Goal: Transaction & Acquisition: Purchase product/service

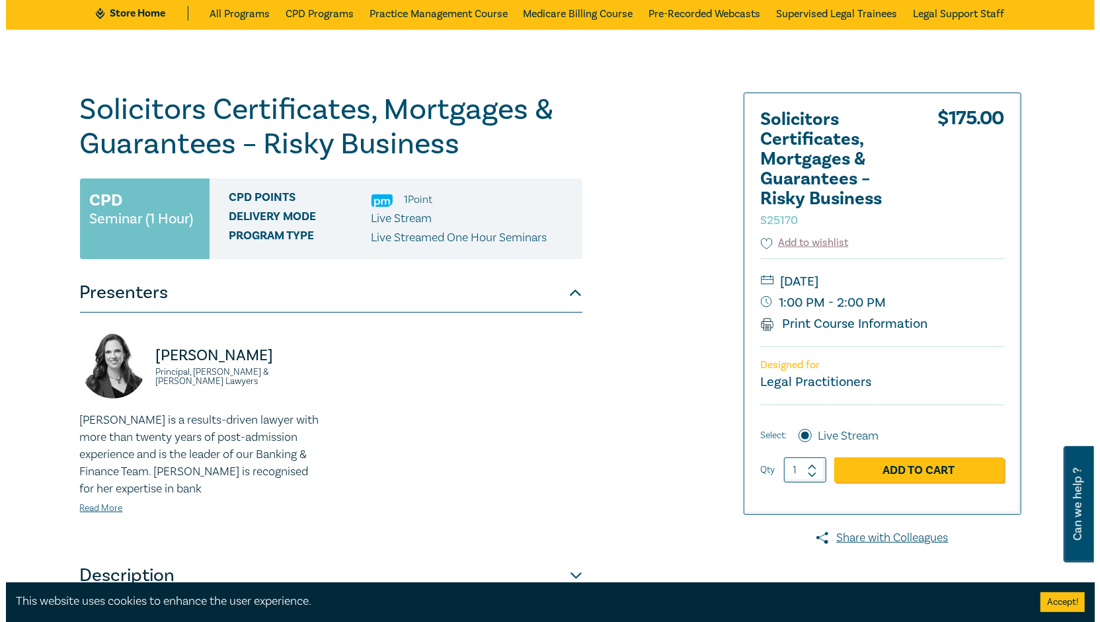
scroll to position [198, 0]
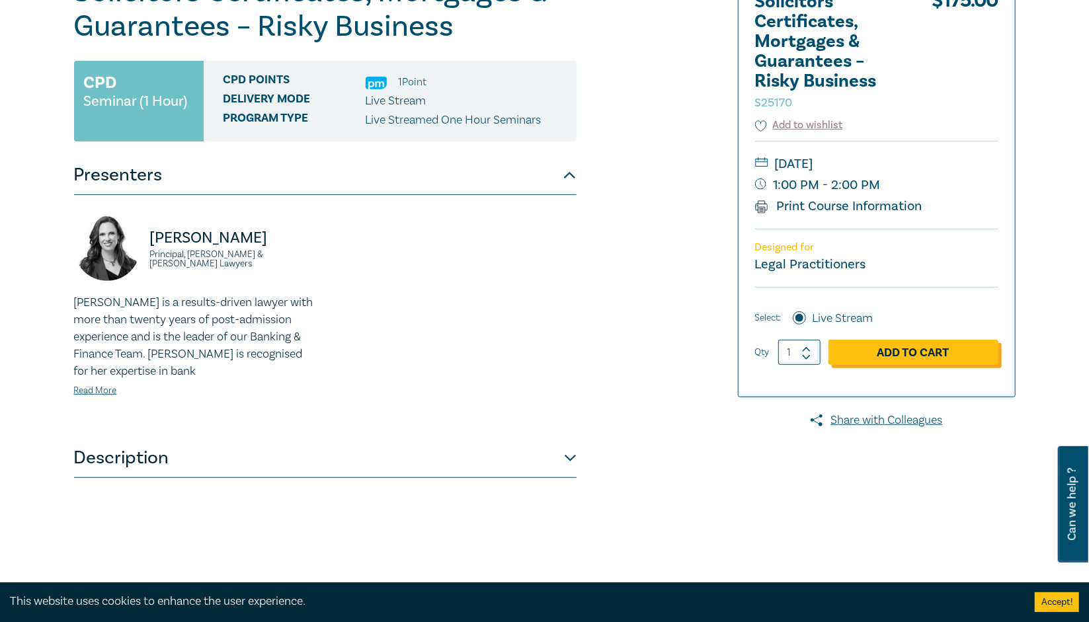
click at [943, 358] on link "Add to Cart" at bounding box center [913, 352] width 170 height 25
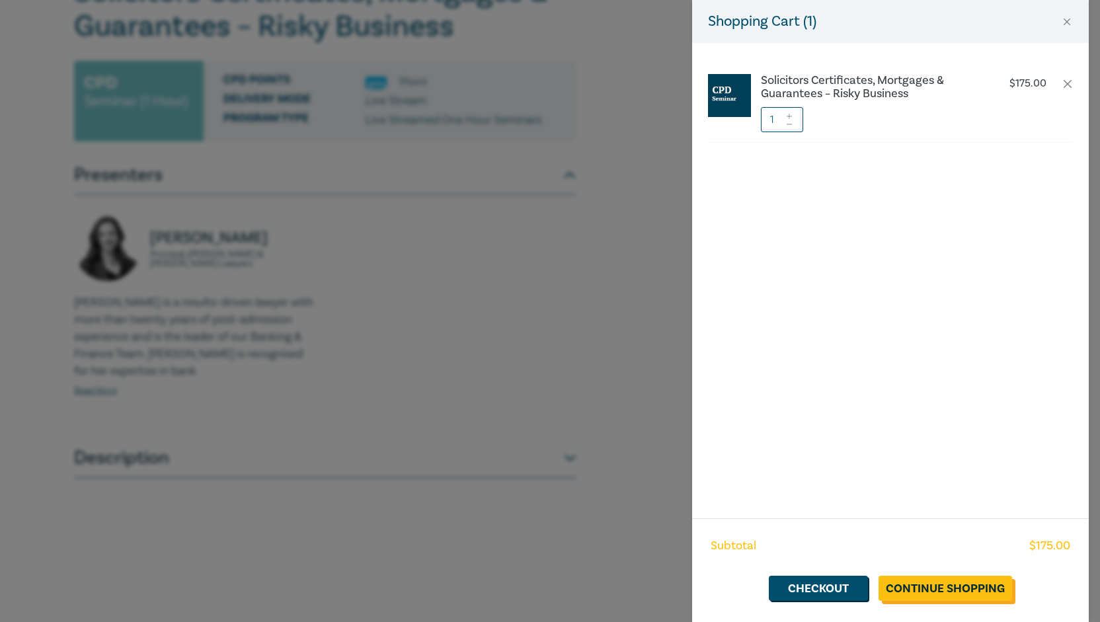
click at [930, 589] on link "Continue Shopping" at bounding box center [946, 588] width 134 height 25
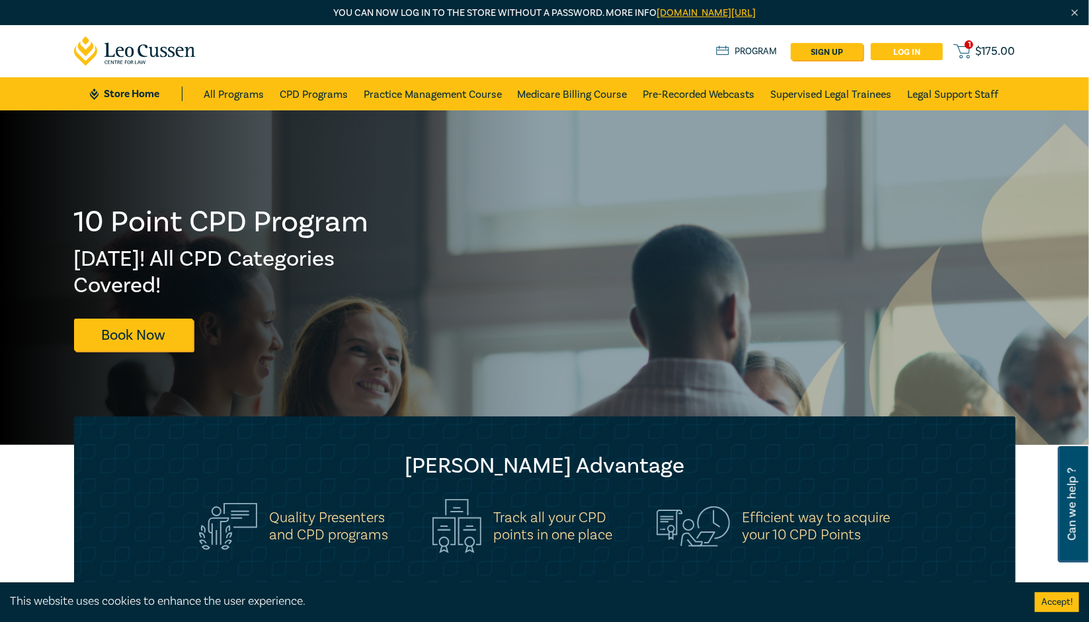
click at [894, 46] on link "Log in" at bounding box center [907, 51] width 72 height 17
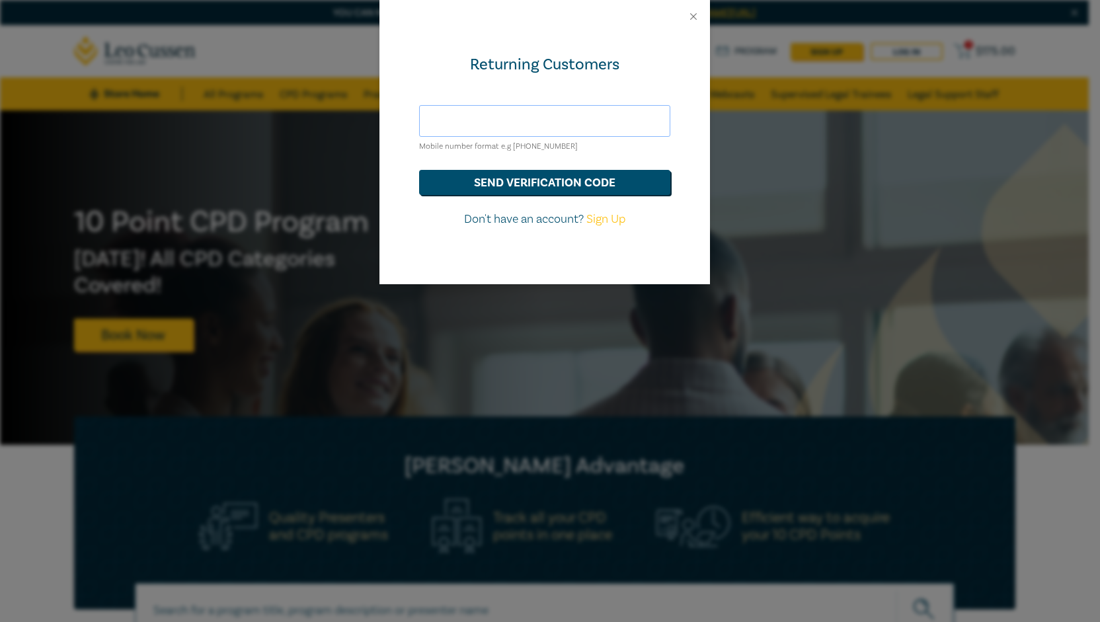
click at [475, 120] on input "text" at bounding box center [544, 121] width 251 height 32
click at [555, 179] on button "send verification code" at bounding box center [544, 182] width 251 height 25
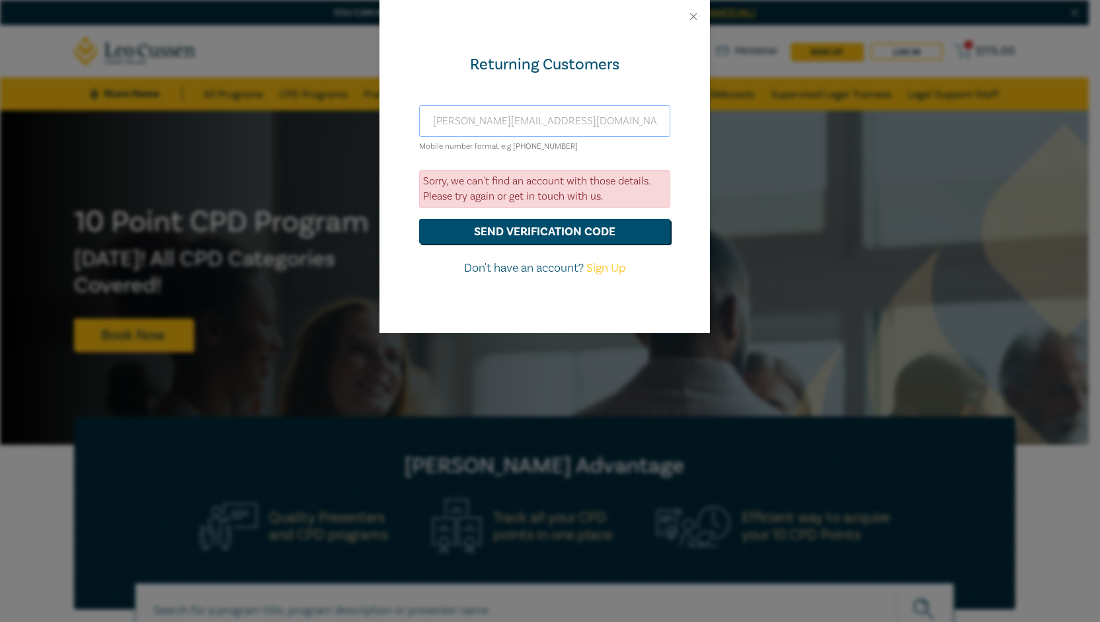
click at [555, 118] on input "tom@bairdmcgregor.com.au" at bounding box center [544, 121] width 251 height 32
click at [487, 124] on input "tom@bairdmcgregor.com.au" at bounding box center [544, 121] width 251 height 32
type input "[PERSON_NAME][EMAIL_ADDRESS][DOMAIN_NAME]"
click at [517, 243] on form "tom@bmcg.com.au Mobile number format e.g +61 000000000 Sorry, we can't find an …" at bounding box center [544, 191] width 251 height 172
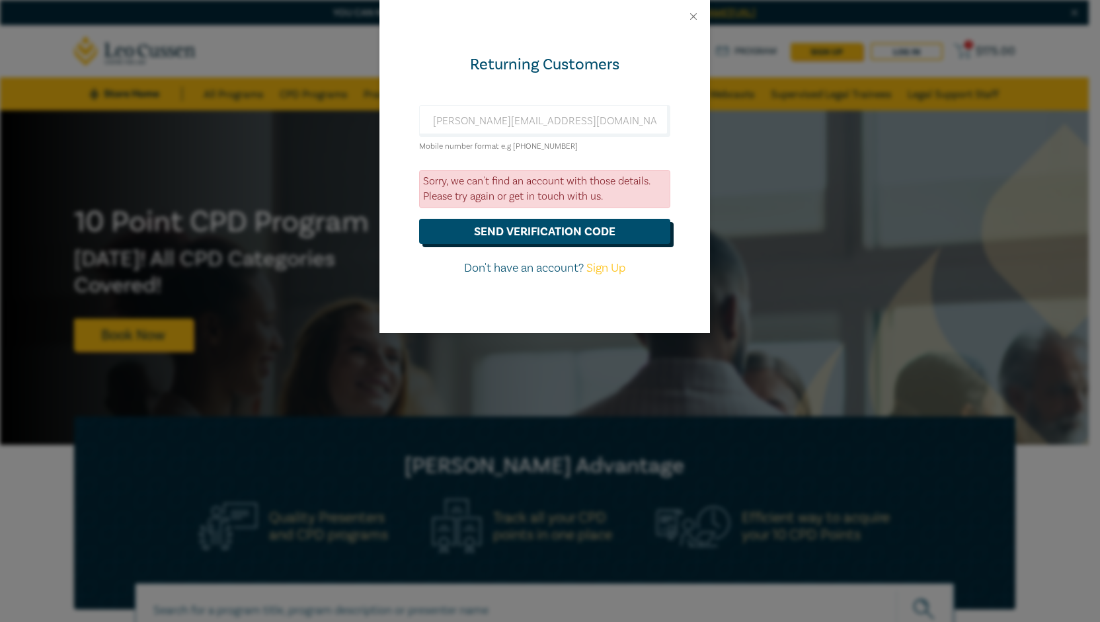
click at [522, 236] on button "send verification code" at bounding box center [544, 231] width 251 height 25
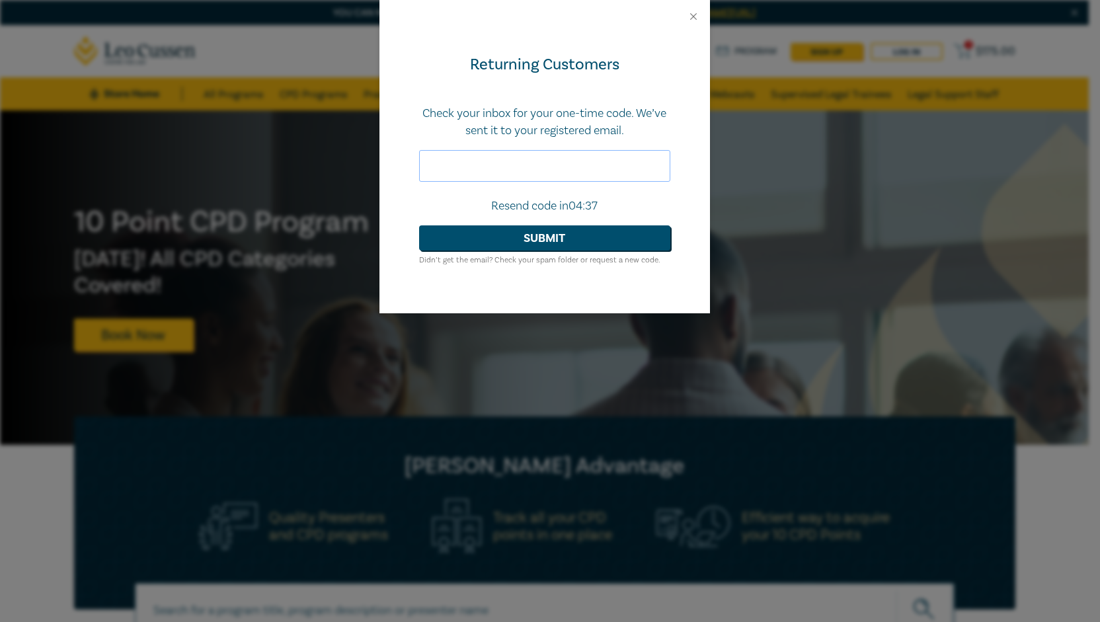
click at [518, 161] on input "text" at bounding box center [544, 166] width 251 height 32
paste input "883907"
type input "883907"
click at [557, 238] on button "Submit" at bounding box center [544, 237] width 251 height 25
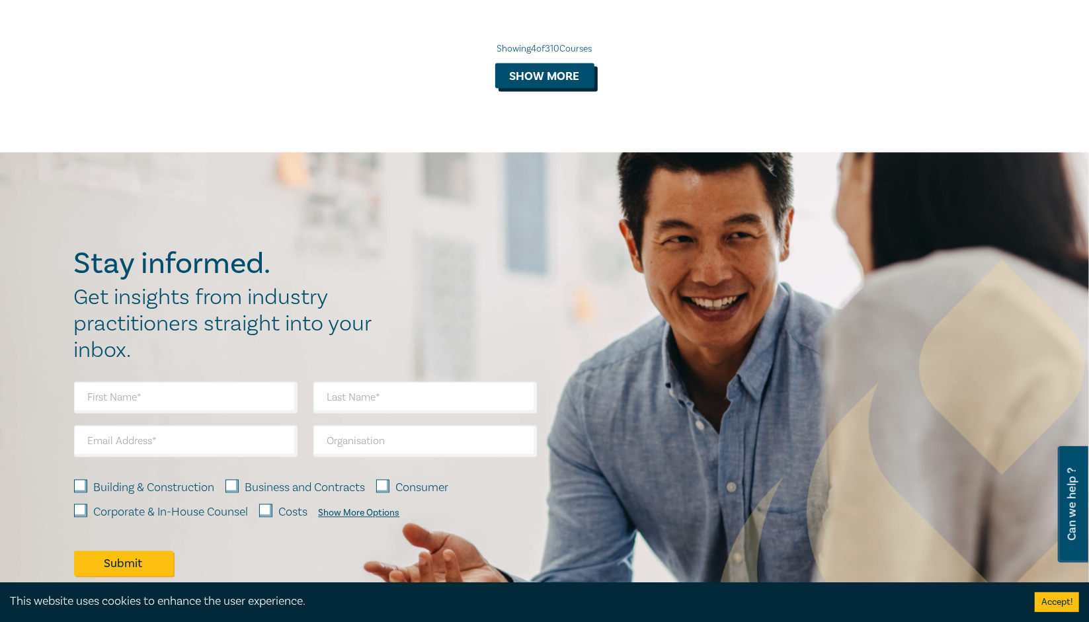
scroll to position [1455, 0]
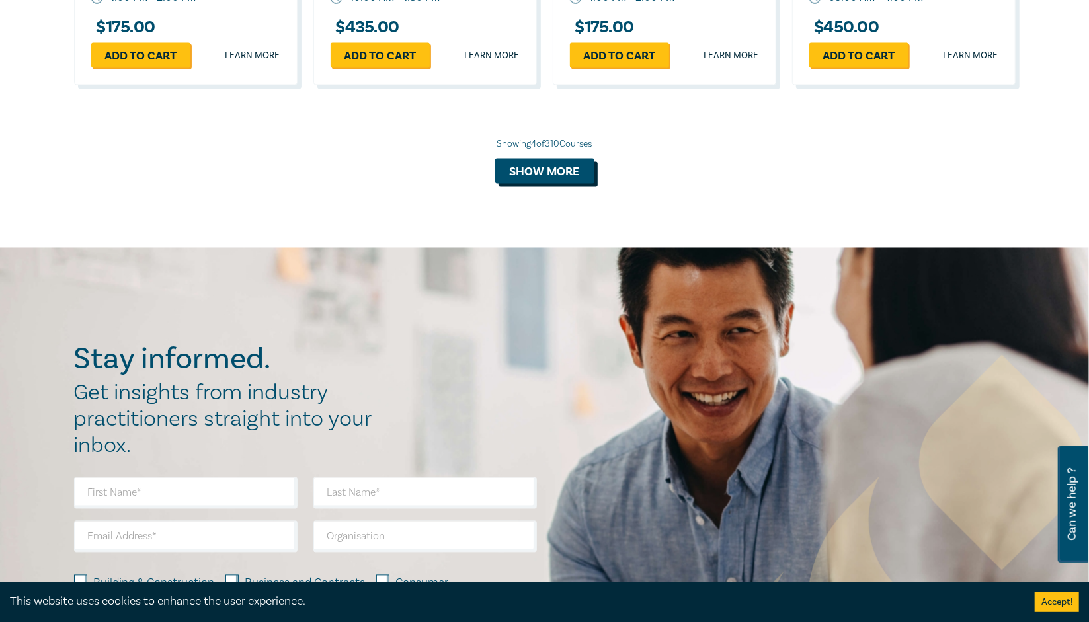
click at [557, 174] on button "Show more" at bounding box center [544, 171] width 99 height 25
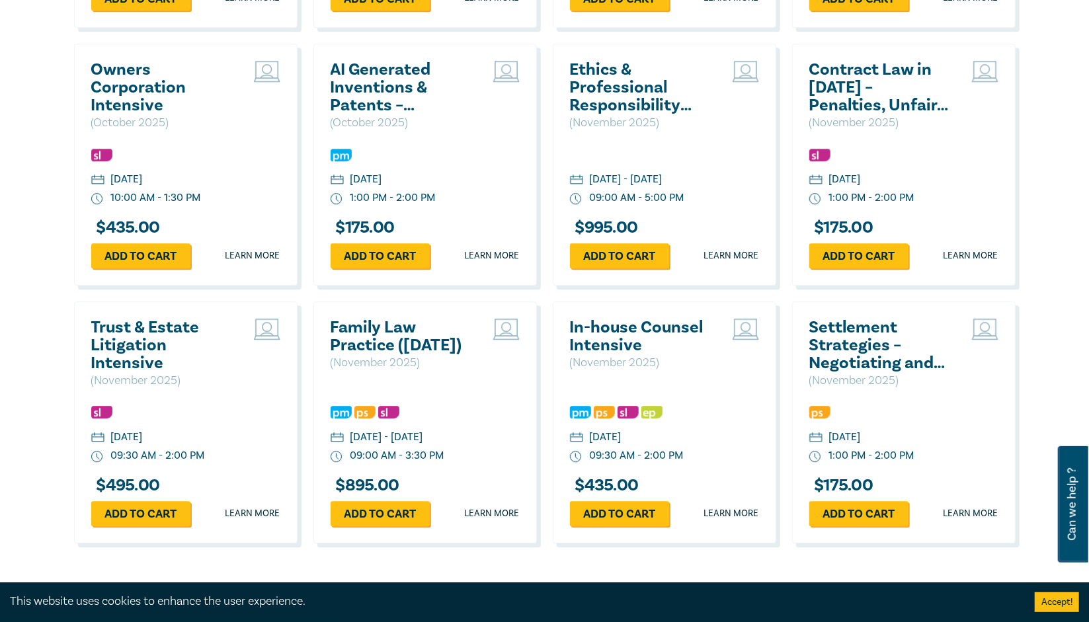
scroll to position [2380, 0]
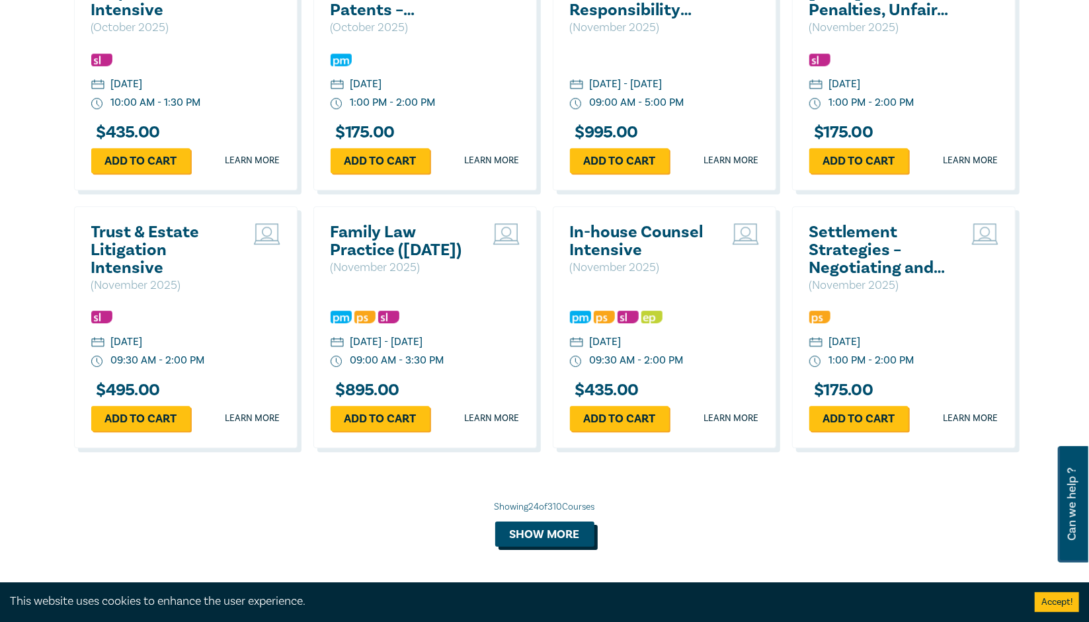
click at [538, 540] on button "Show more" at bounding box center [544, 534] width 99 height 25
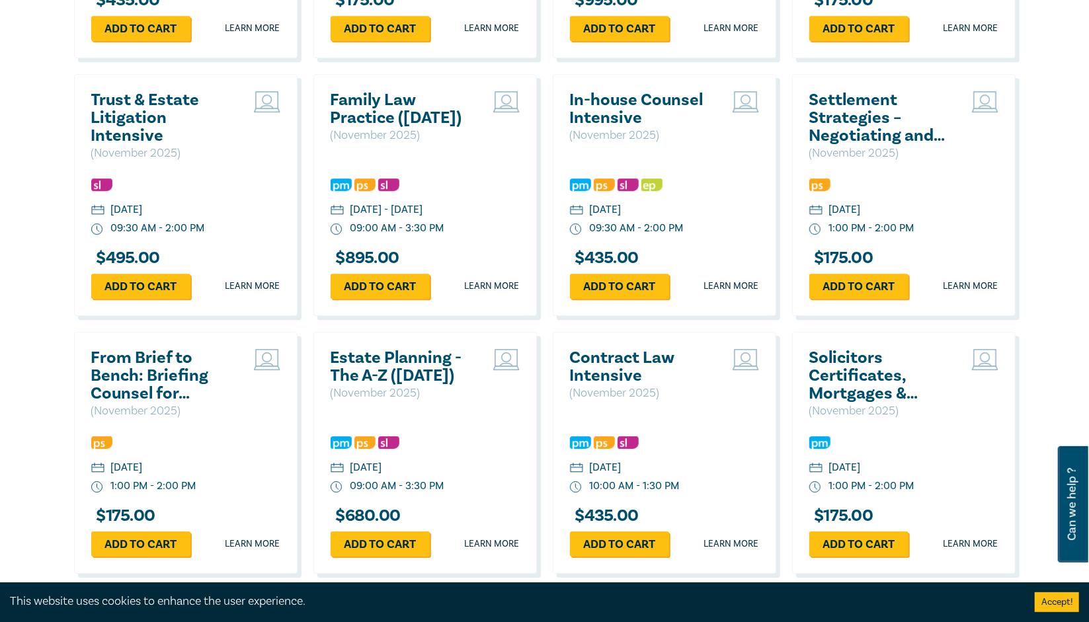
scroll to position [2578, 0]
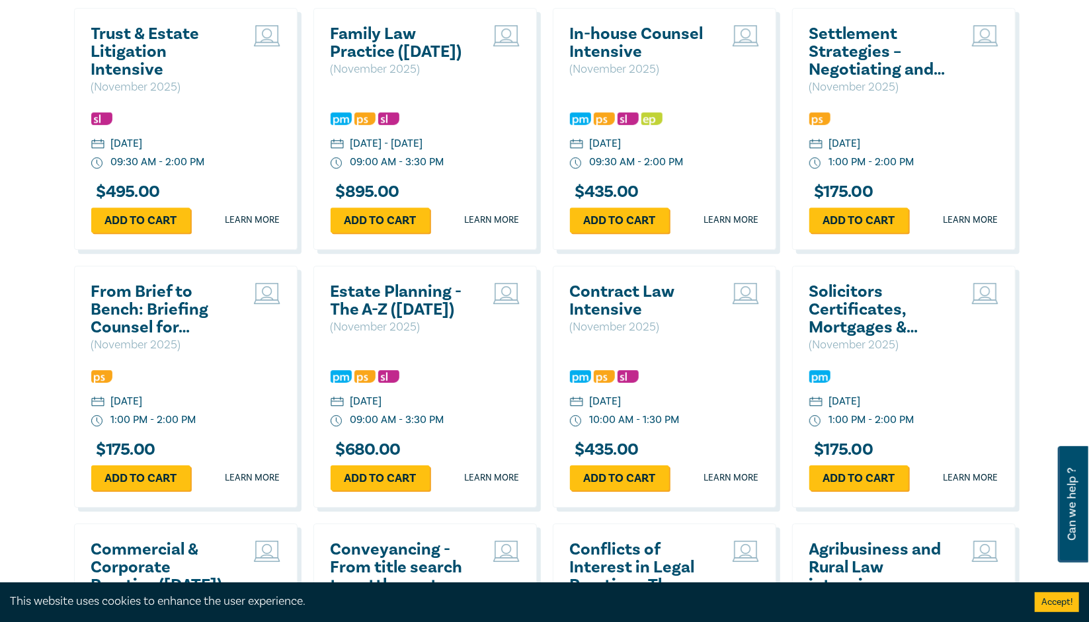
click at [885, 324] on h2 "Solicitors Certificates, Mortgages & Guarantees – Risky Business" at bounding box center [880, 310] width 142 height 54
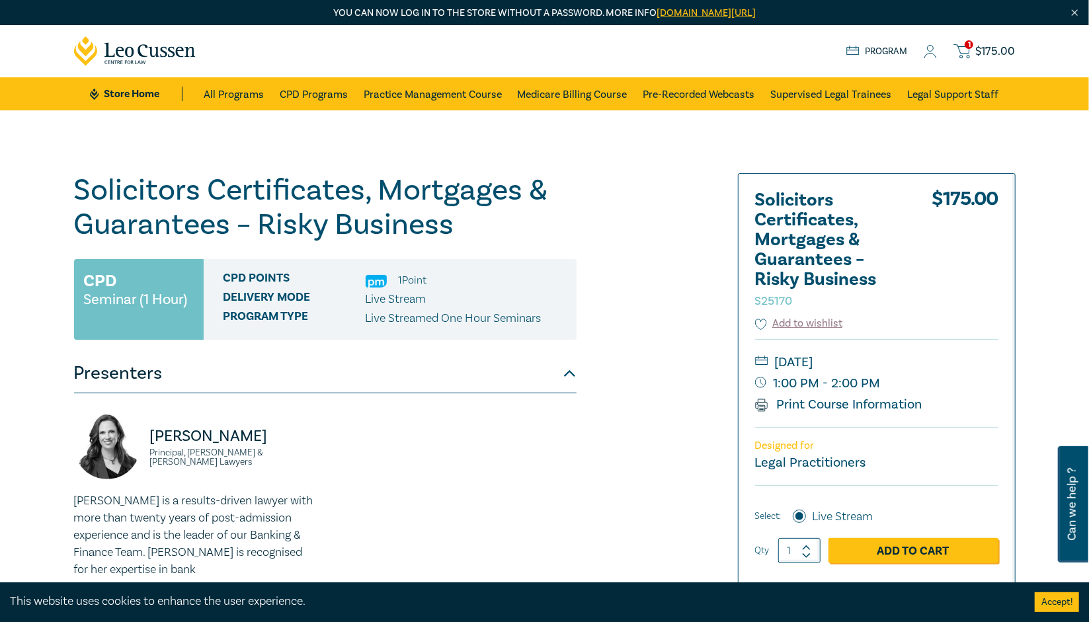
click at [969, 52] on icon at bounding box center [961, 49] width 15 height 9
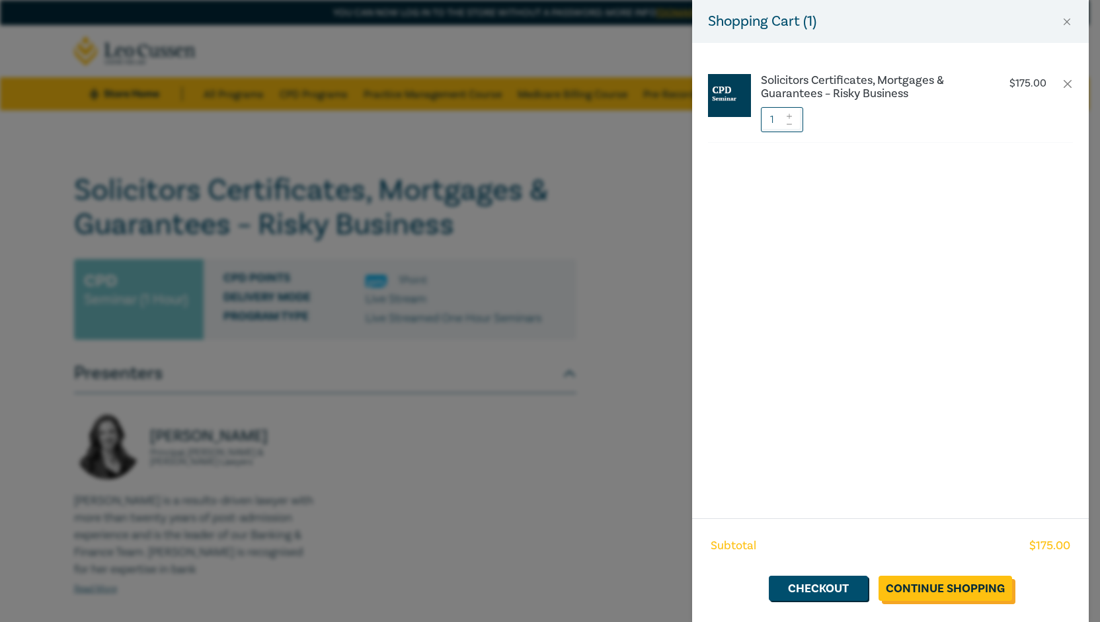
click at [969, 592] on link "Continue Shopping" at bounding box center [946, 588] width 134 height 25
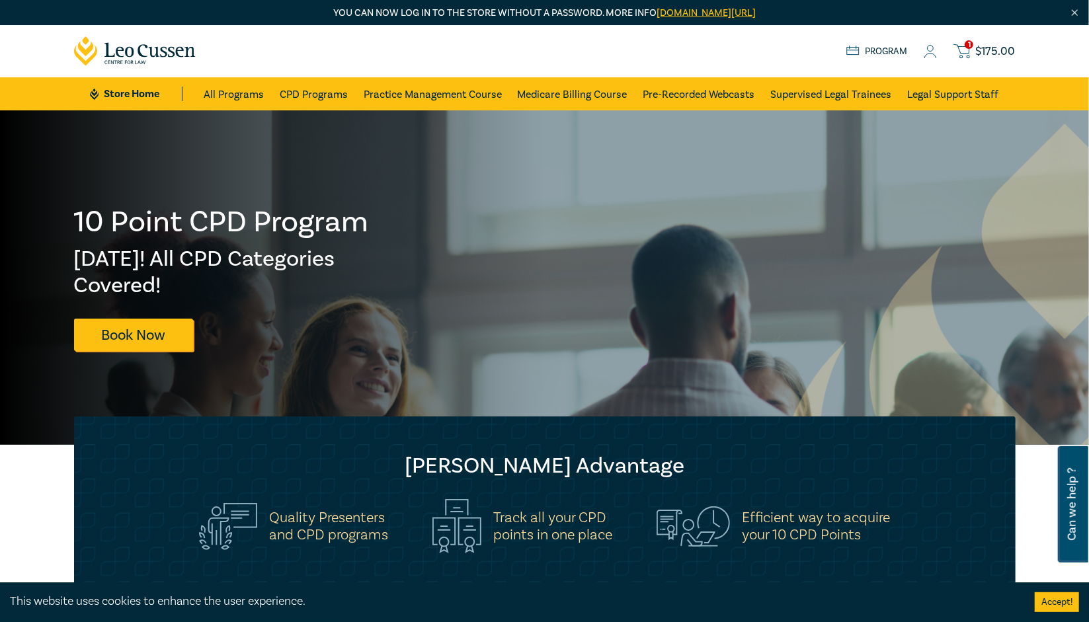
click at [967, 44] on span "1" at bounding box center [969, 44] width 9 height 9
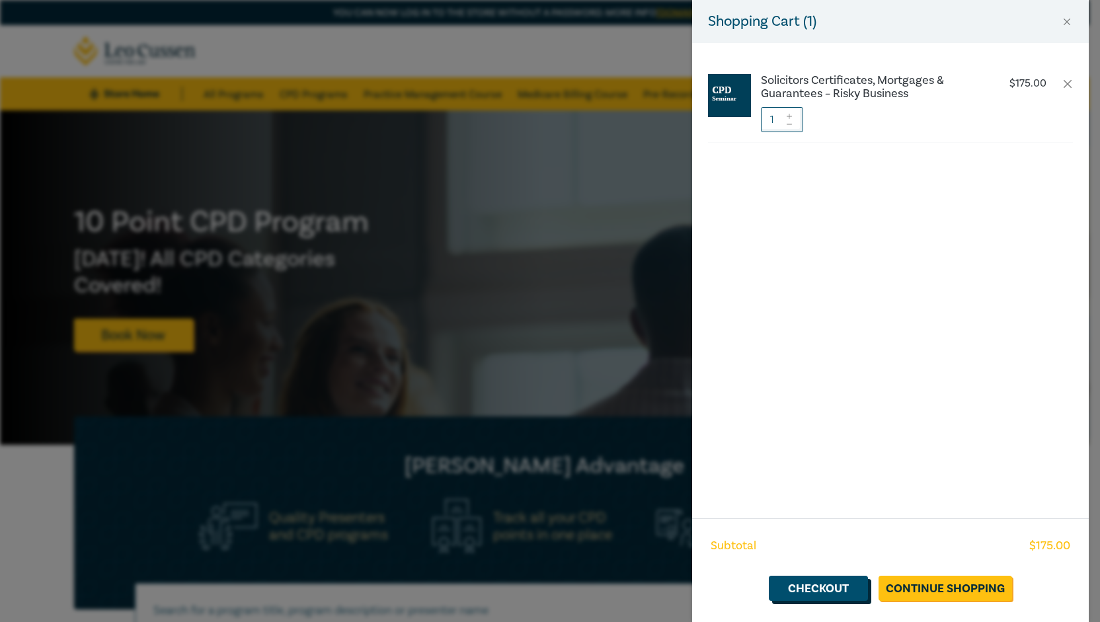
click at [830, 586] on link "Checkout" at bounding box center [818, 588] width 99 height 25
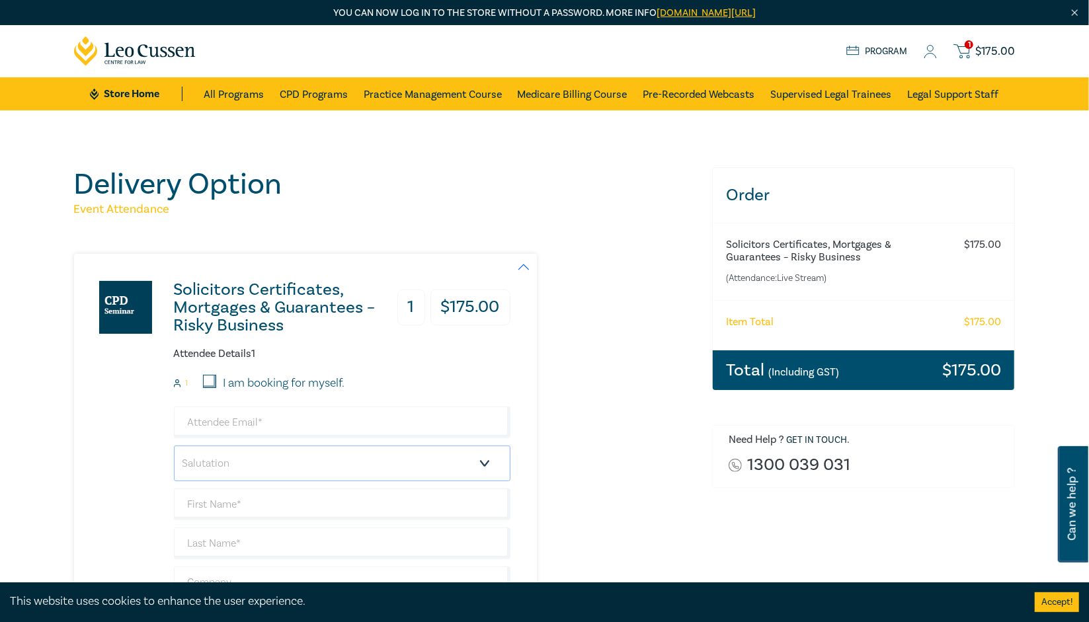
click at [235, 457] on select "Salutation Mr. Mrs. Ms. Miss Dr. Prof. Other" at bounding box center [342, 464] width 337 height 36
click at [246, 424] on input "email" at bounding box center [342, 423] width 337 height 32
type input "[PERSON_NAME][EMAIL_ADDRESS][DOMAIN_NAME]"
drag, startPoint x: 413, startPoint y: 465, endPoint x: 502, endPoint y: 478, distance: 90.2
click at [413, 465] on select "Salutation Mr. Mrs. Ms. Miss Dr. Prof. Other" at bounding box center [342, 464] width 337 height 36
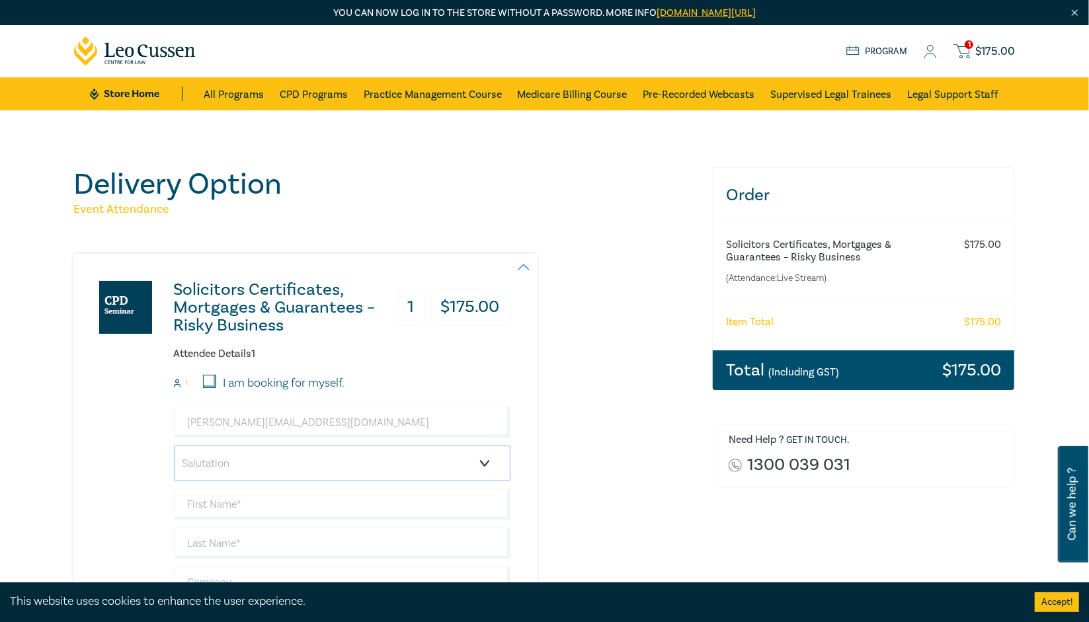
select select "Mr."
click at [174, 446] on select "Salutation Mr. Mrs. Ms. Miss Dr. Prof. Other" at bounding box center [342, 464] width 337 height 36
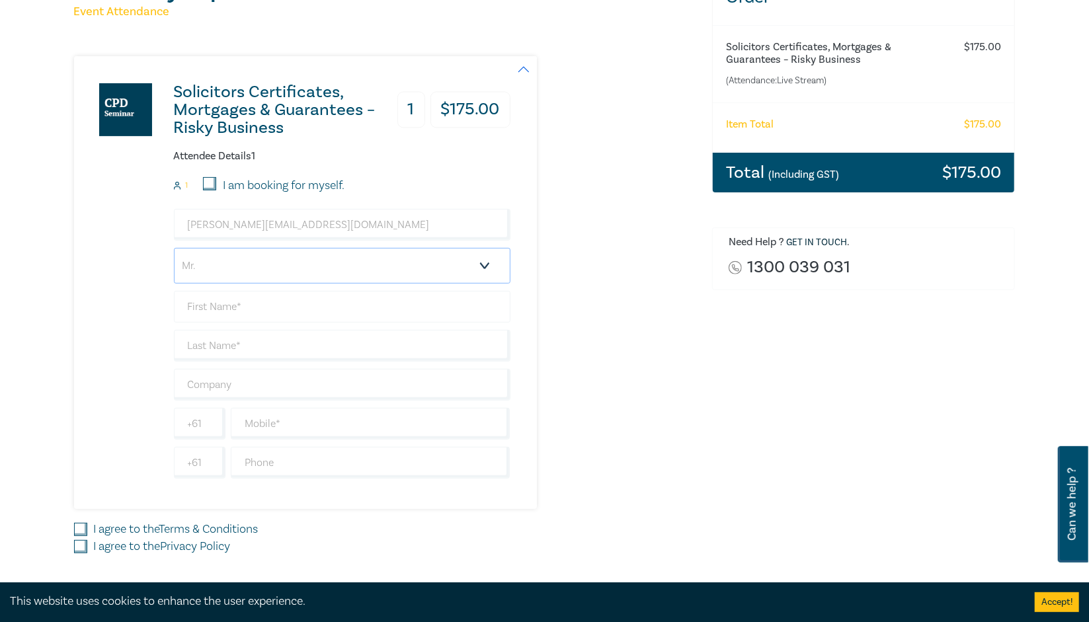
scroll to position [198, 0]
click at [248, 295] on input "text" at bounding box center [342, 306] width 337 height 32
type input "[PERSON_NAME]"
type input "[PERSON_NAME] & [PERSON_NAME]"
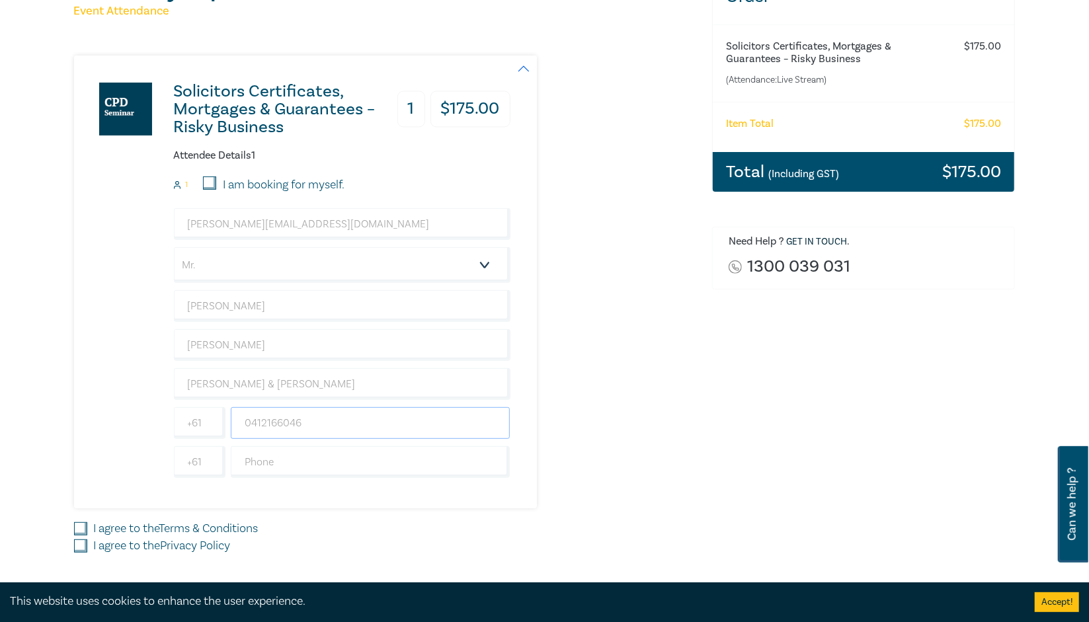
type input "0412166046"
click at [82, 524] on input "I agree to the Terms & Conditions" at bounding box center [80, 528] width 13 height 13
checkbox input "true"
click at [78, 543] on input "I agree to the Privacy Policy" at bounding box center [80, 545] width 13 height 13
checkbox input "true"
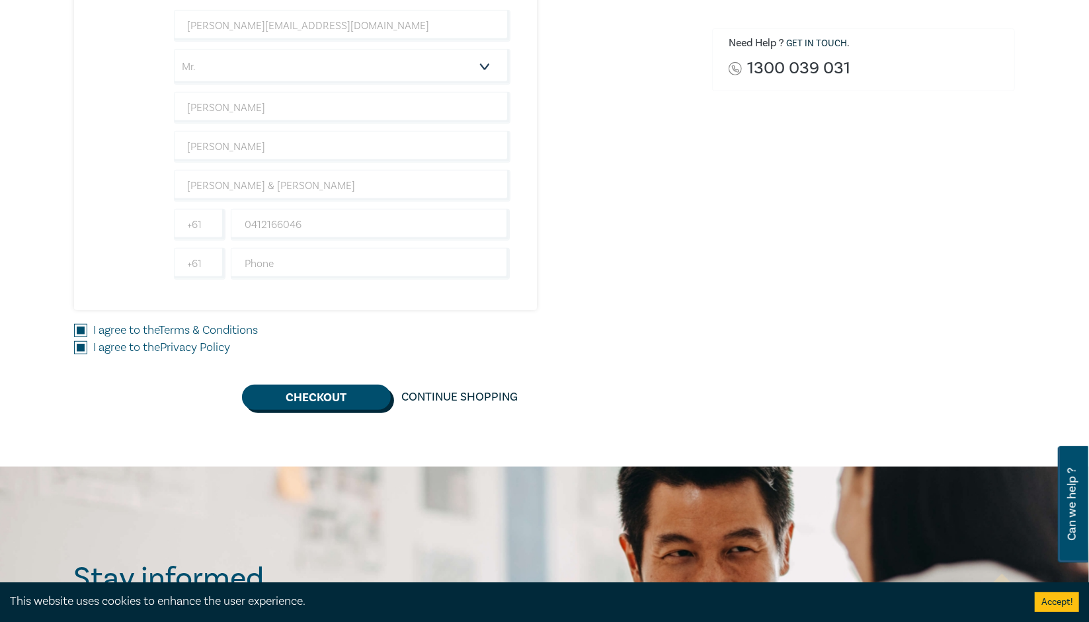
click at [264, 385] on button "Checkout" at bounding box center [316, 397] width 149 height 25
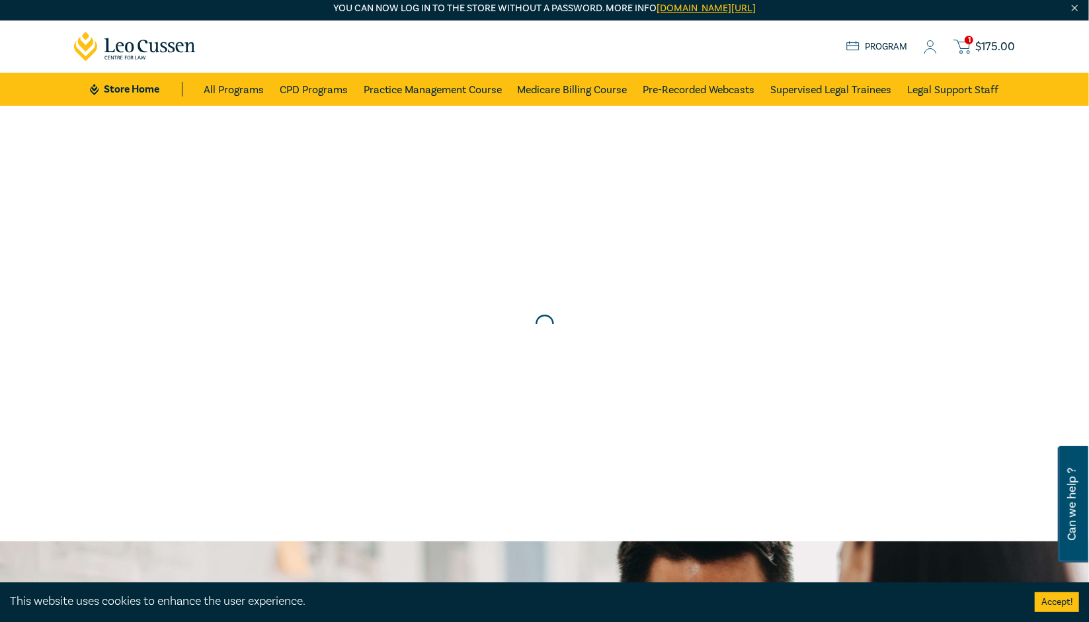
scroll to position [0, 0]
